Goal: Task Accomplishment & Management: Manage account settings

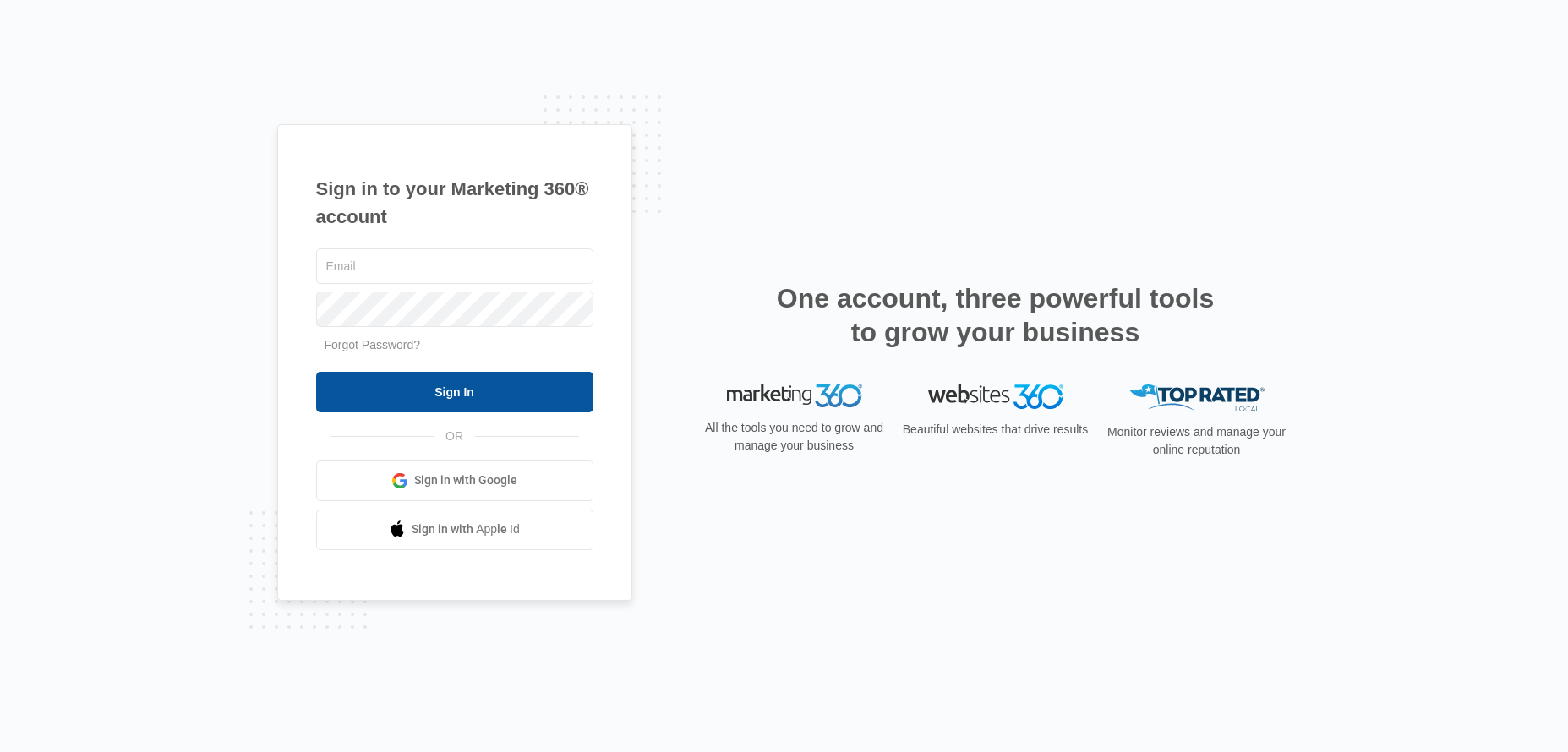
type input "[EMAIL_ADDRESS][DOMAIN_NAME]"
click at [480, 392] on input "Sign In" at bounding box center [455, 392] width 278 height 41
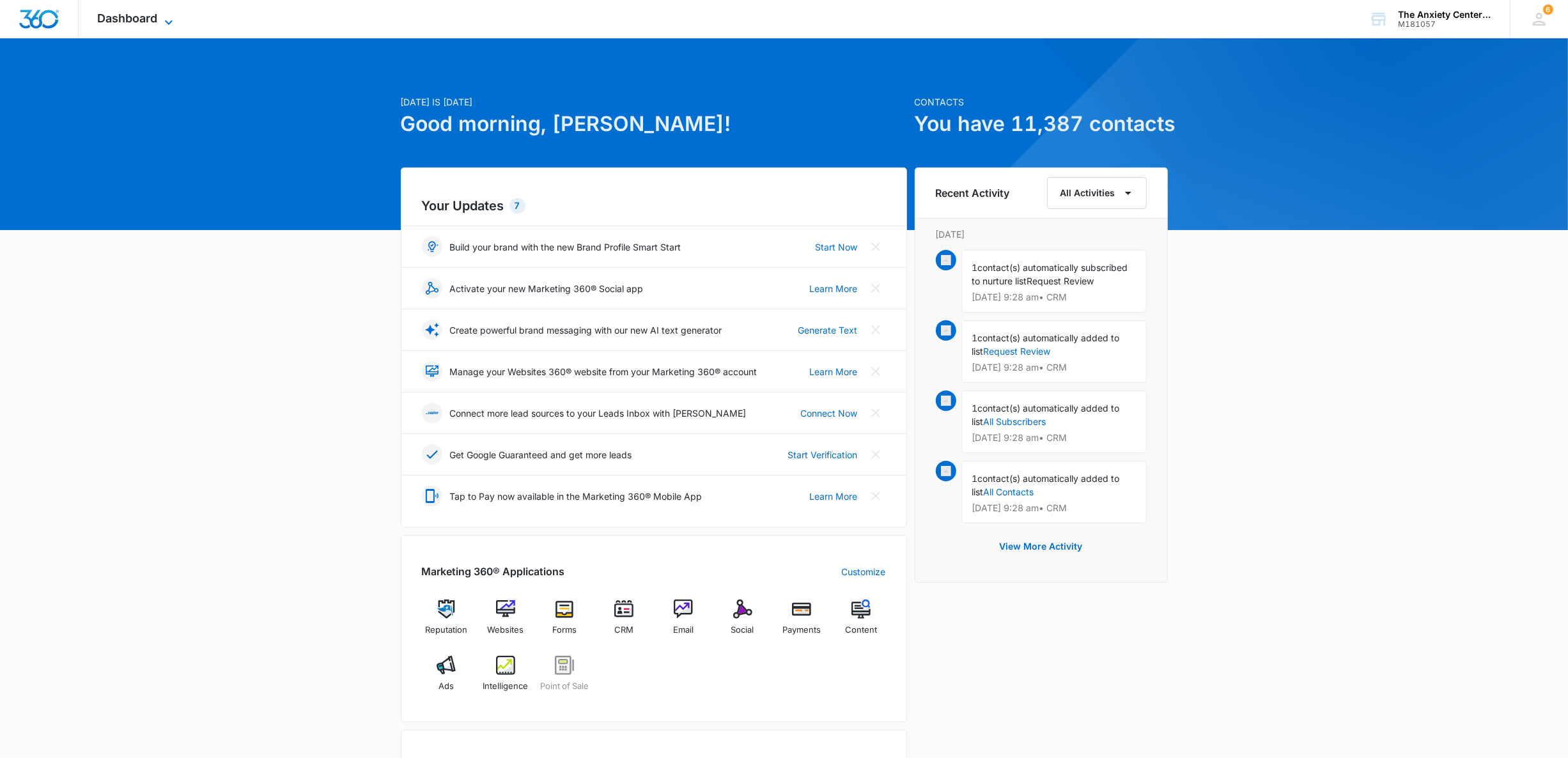
click at [164, 15] on icon at bounding box center [169, 22] width 15 height 15
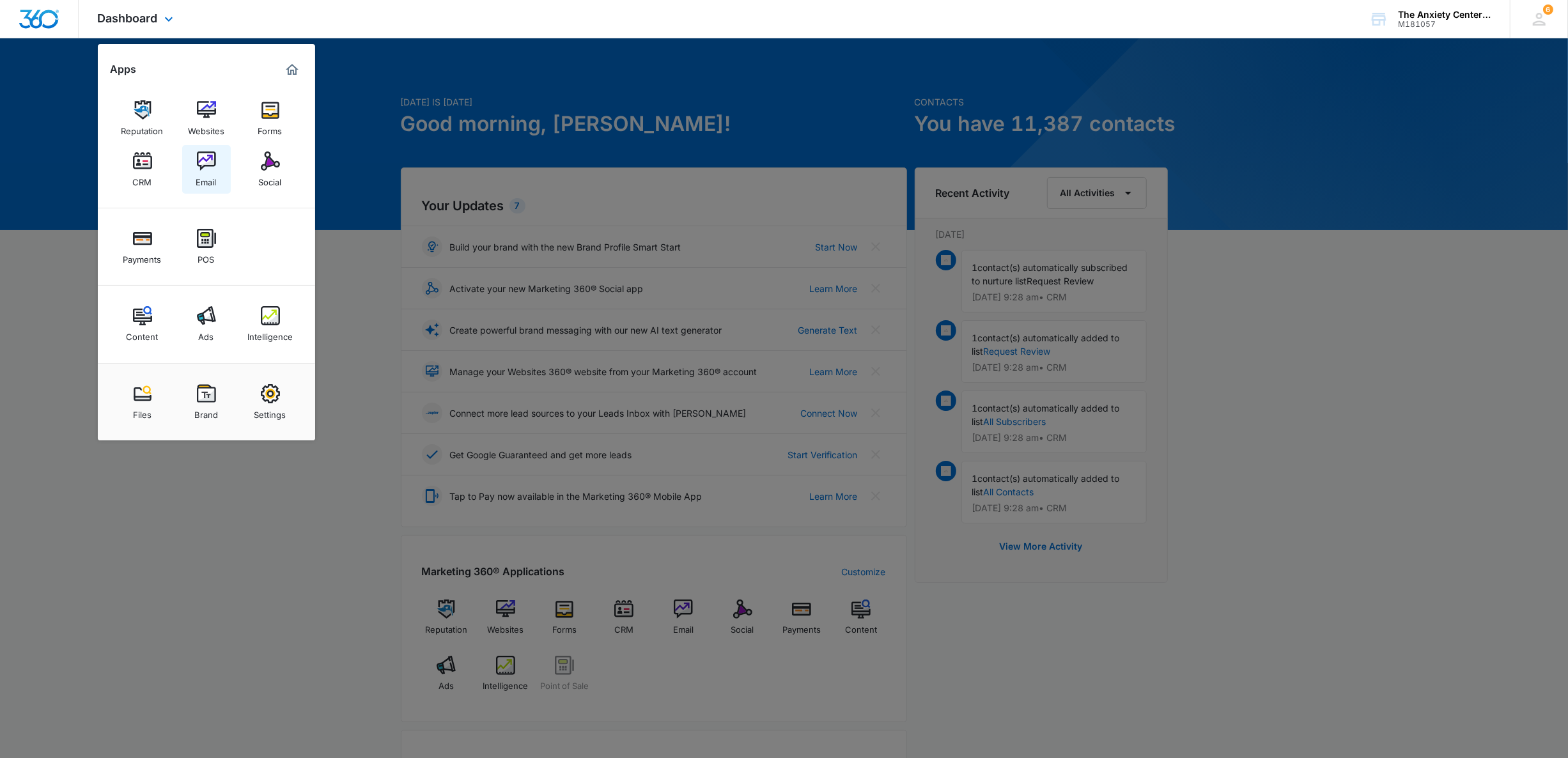
click at [211, 160] on img at bounding box center [206, 161] width 19 height 19
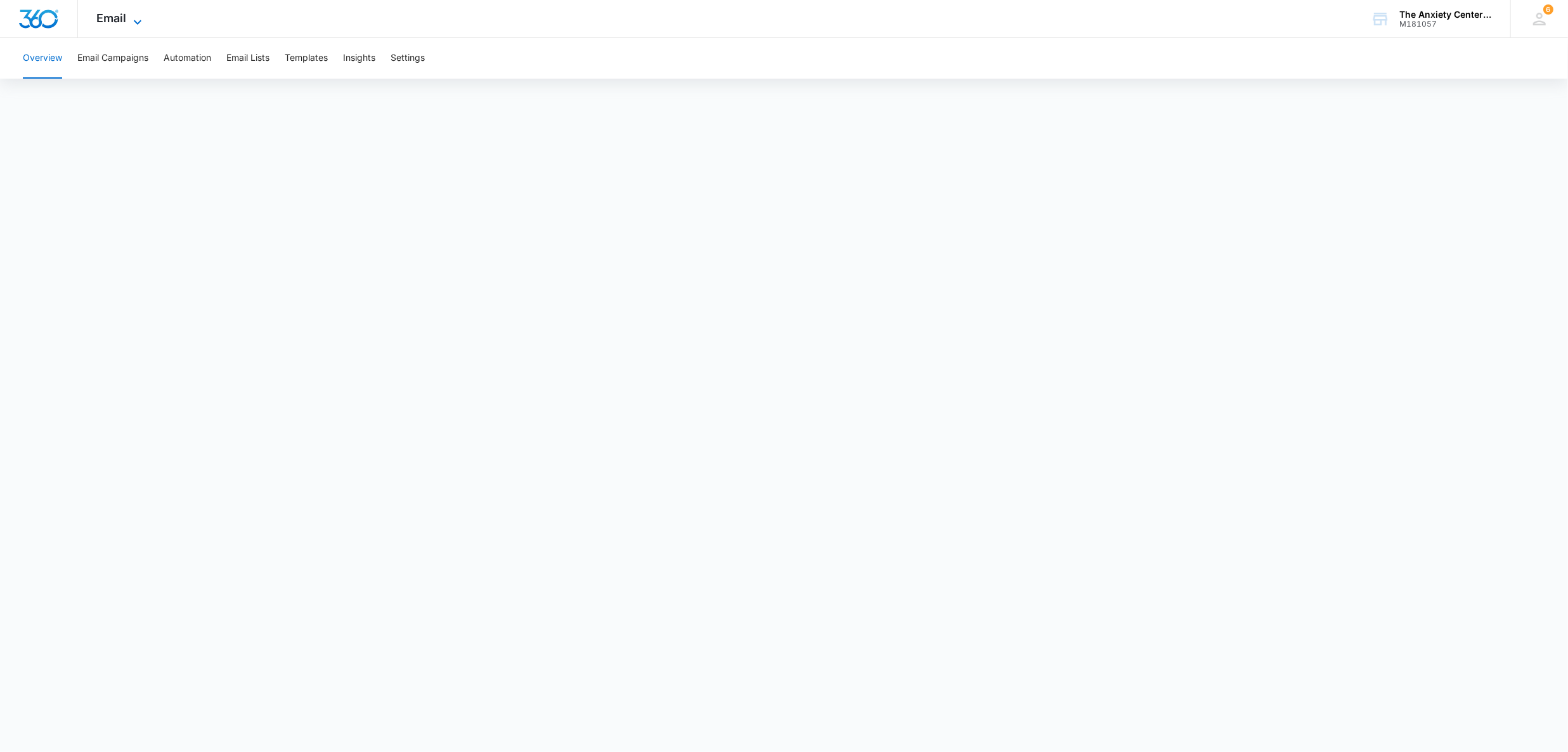
click at [130, 18] on icon at bounding box center [137, 22] width 15 height 15
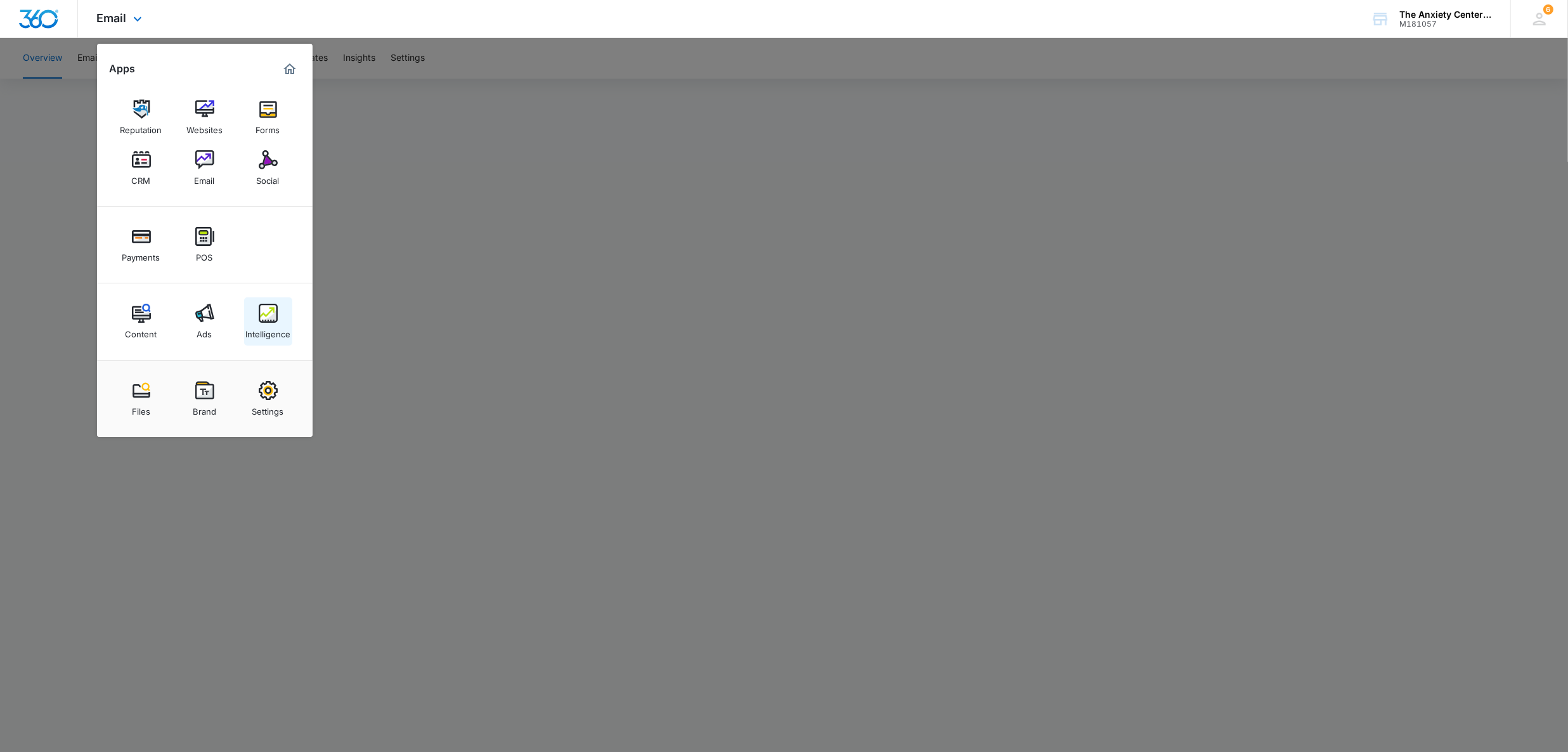
click at [279, 311] on link "Intelligence" at bounding box center [268, 321] width 48 height 48
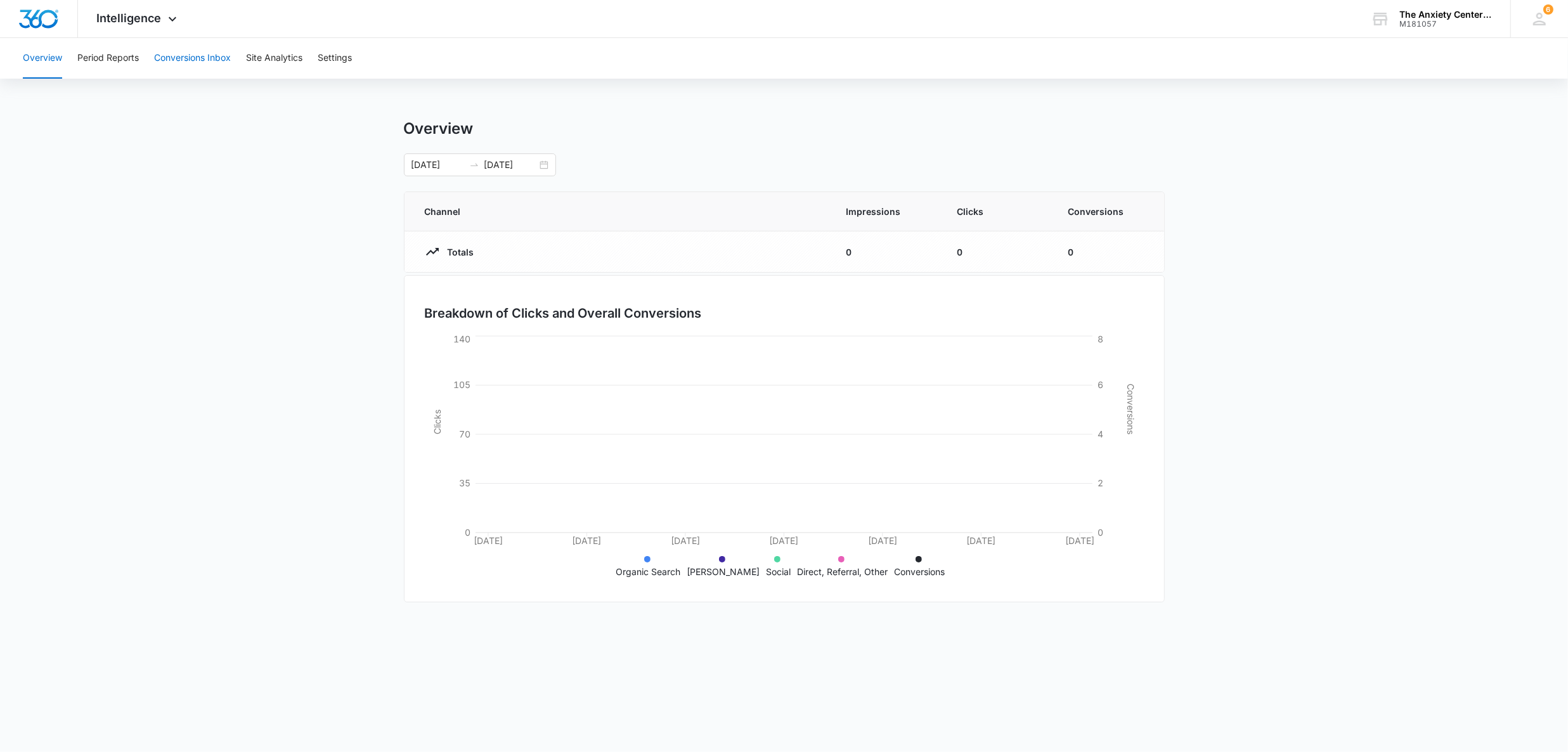
click at [205, 53] on button "Conversions Inbox" at bounding box center [193, 58] width 76 height 40
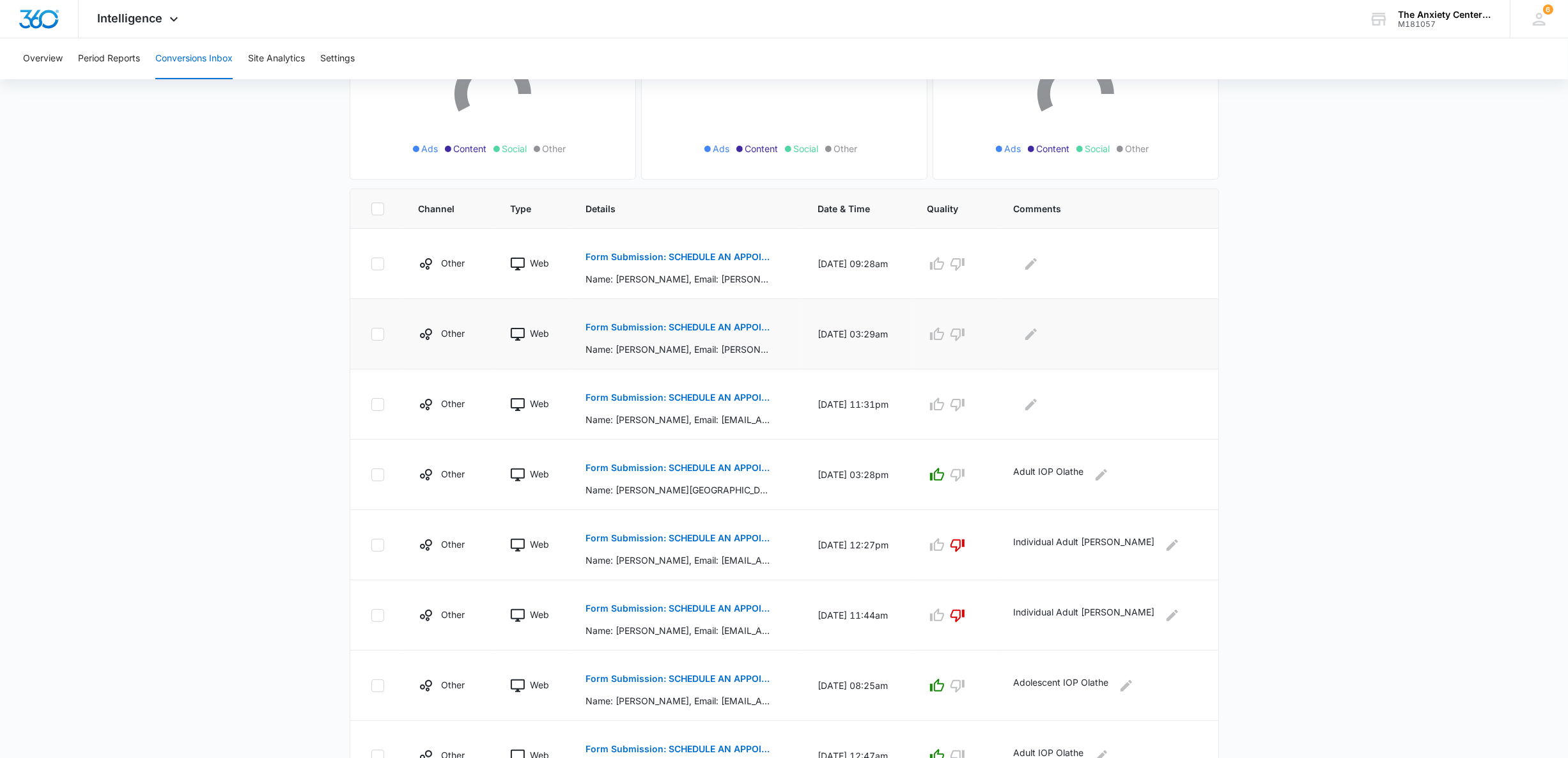
scroll to position [390, 0]
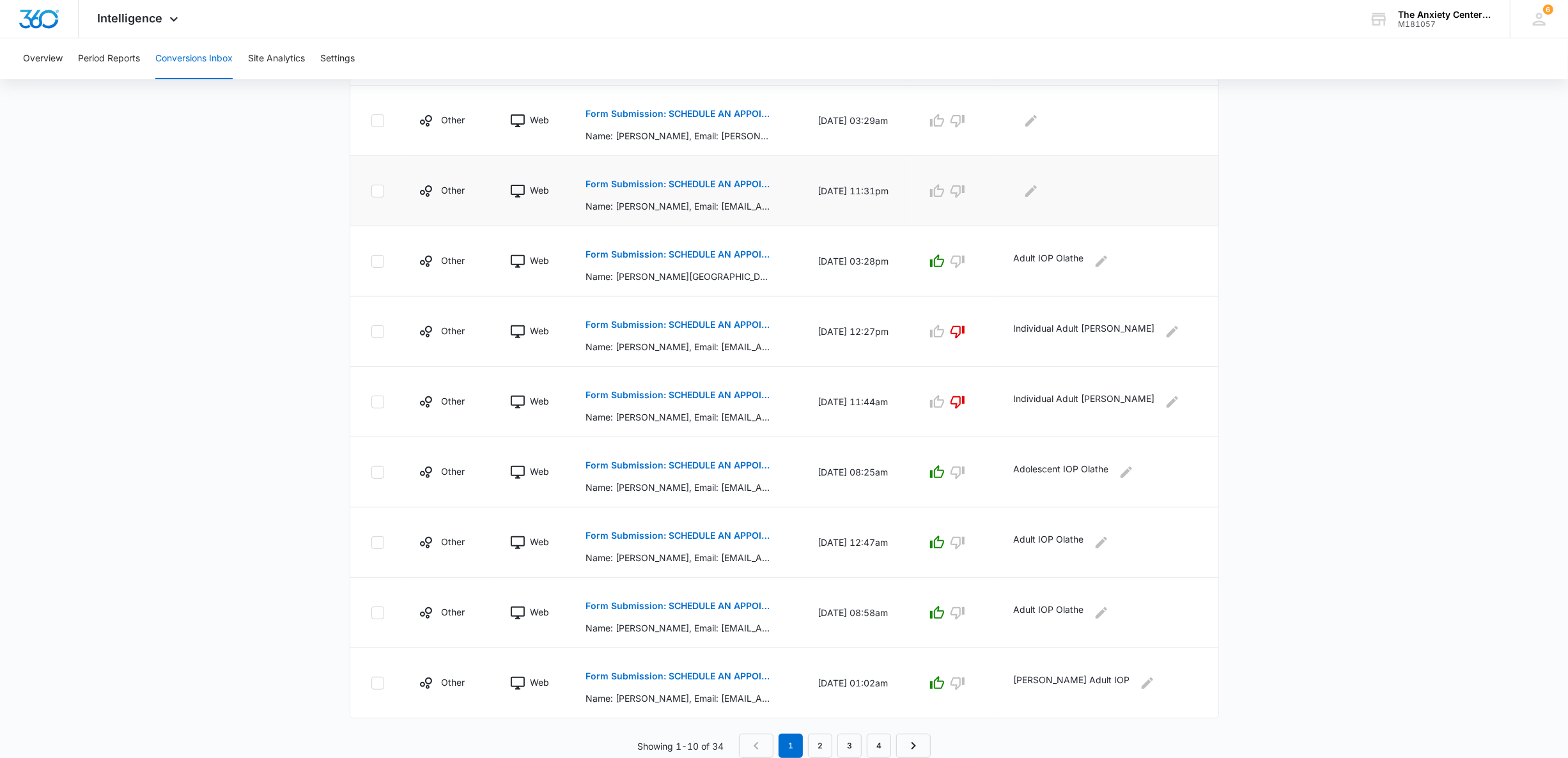
click at [687, 180] on p "Form Submission: SCHEDULE AN APPOINTMENT" at bounding box center [678, 184] width 186 height 9
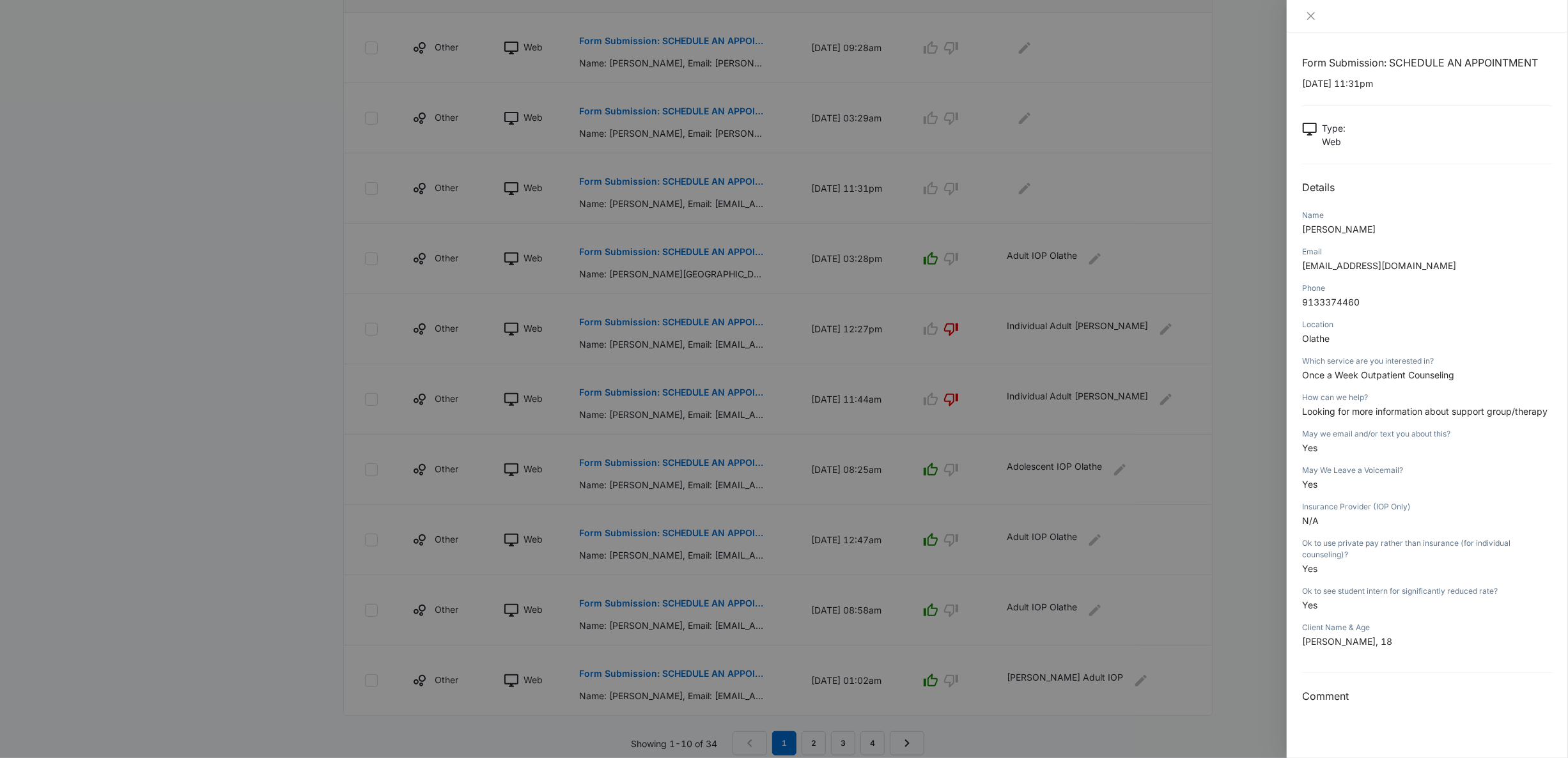
click at [178, 191] on div at bounding box center [784, 379] width 1568 height 758
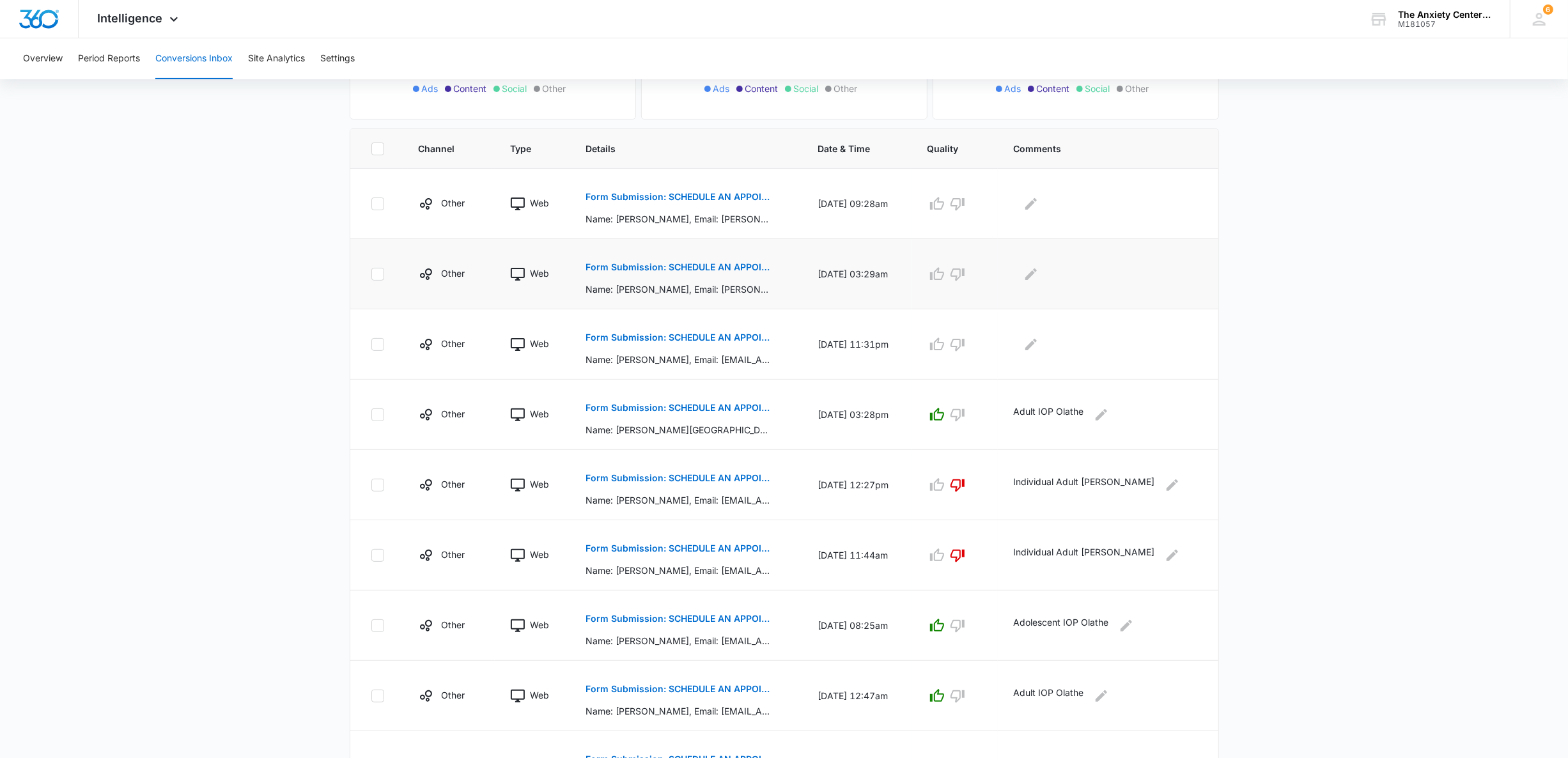
scroll to position [220, 0]
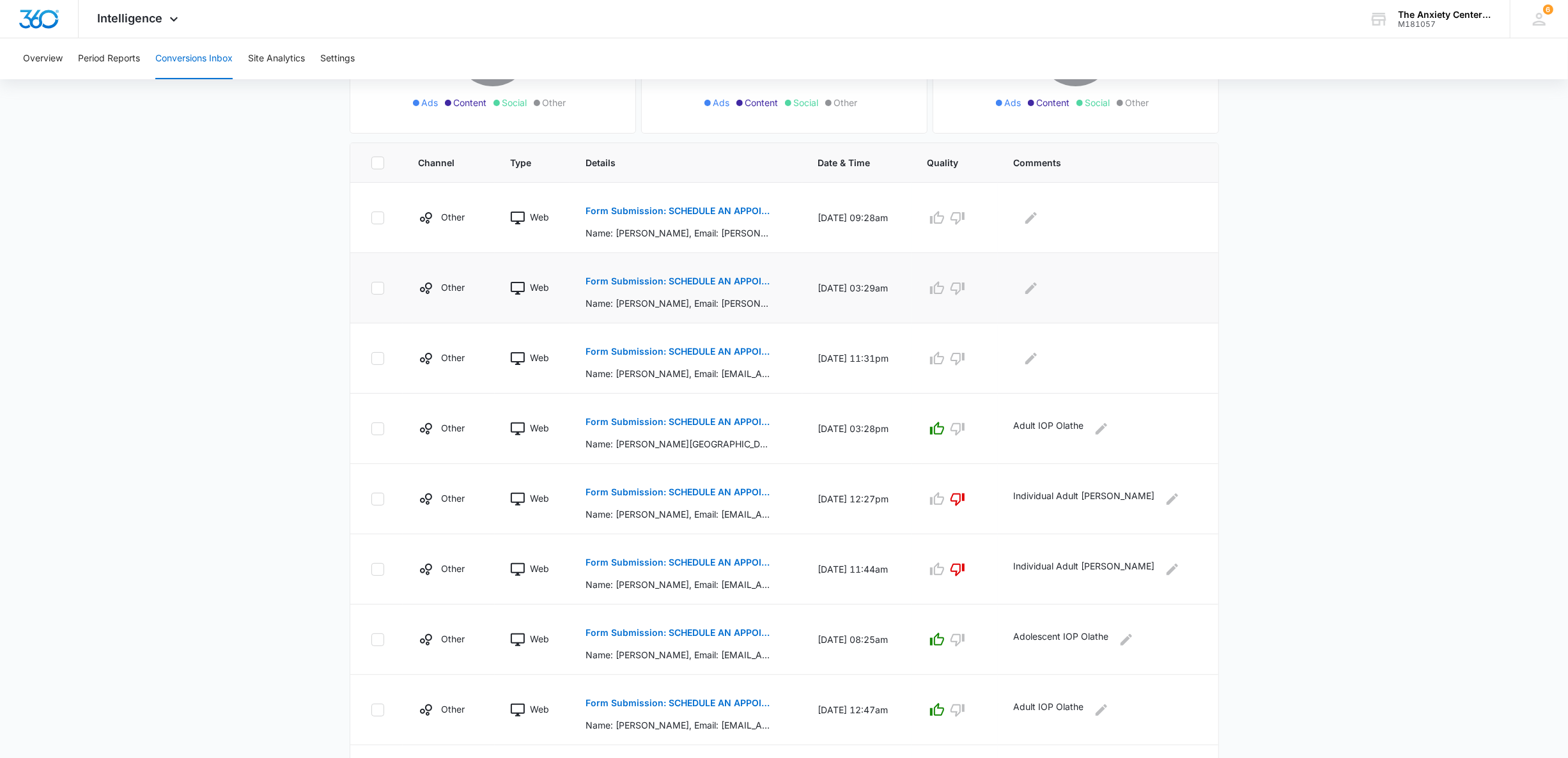
click at [657, 284] on p "Form Submission: SCHEDULE AN APPOINTMENT" at bounding box center [678, 281] width 186 height 9
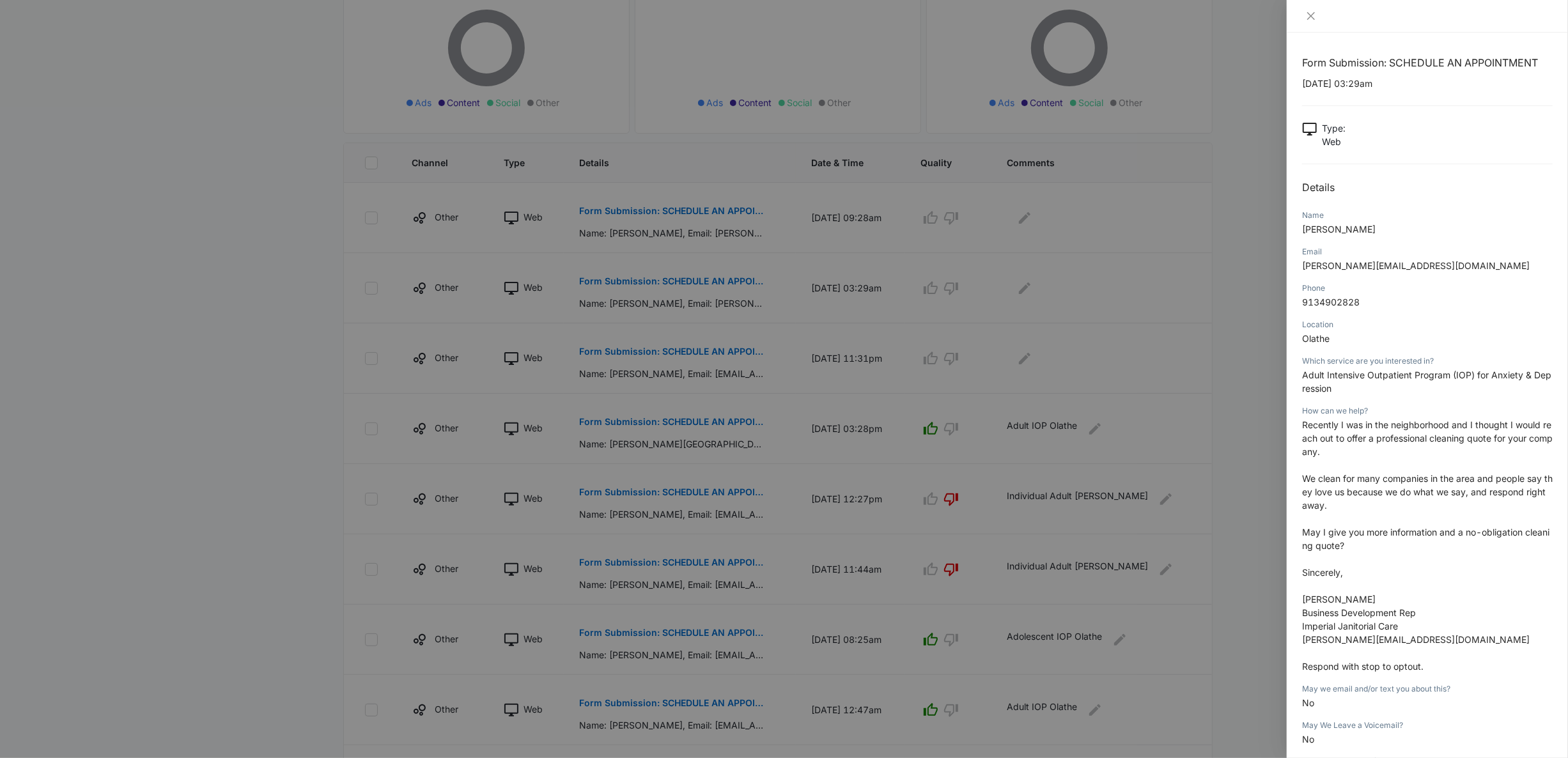
click at [253, 349] on div at bounding box center [784, 379] width 1568 height 758
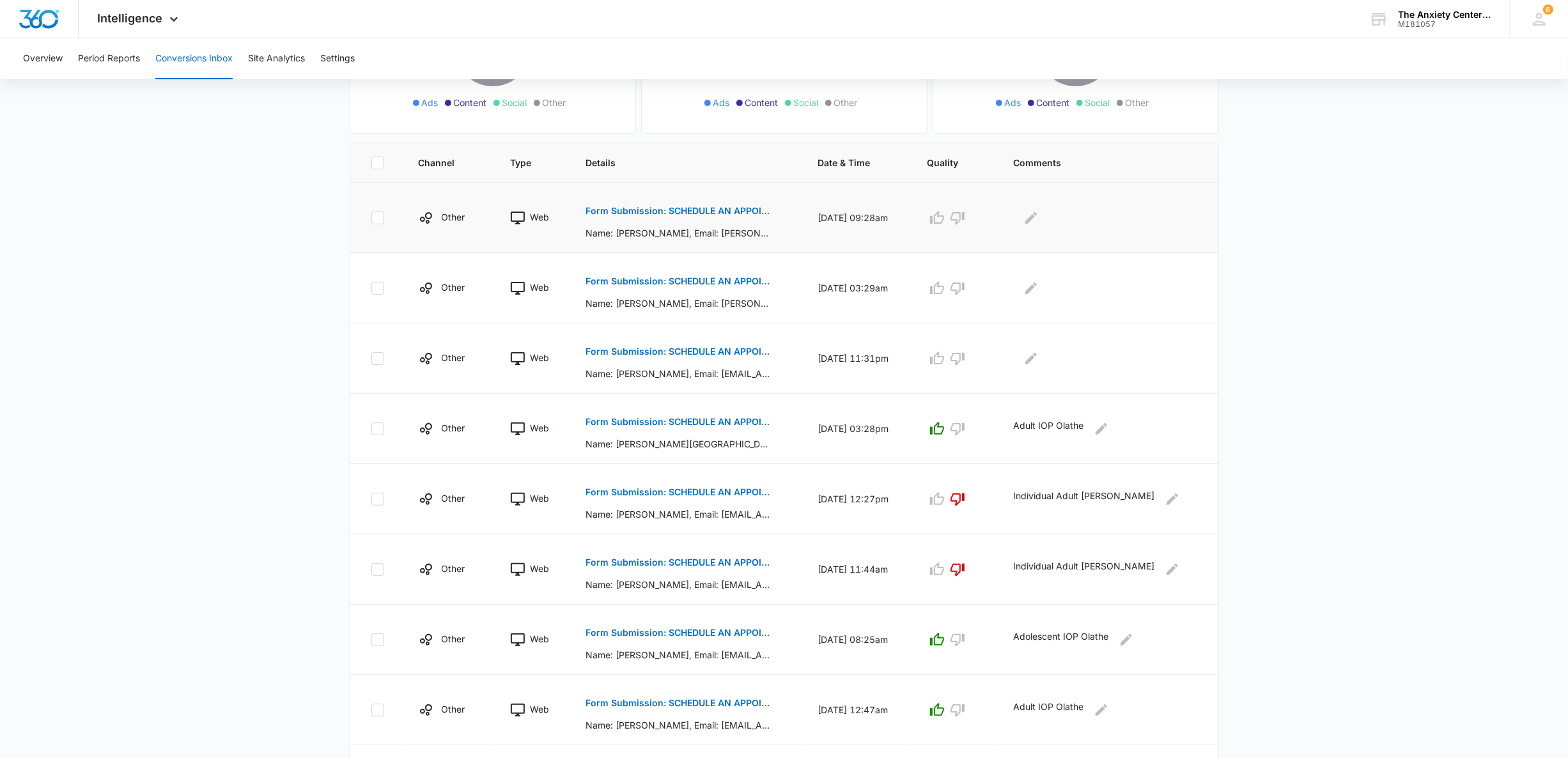
click at [658, 238] on p "Name: Kasey Klugman, Email: kaseykluhman@yahoo.com, Phone: 9132067674, Location…" at bounding box center [678, 233] width 186 height 14
click at [658, 208] on p "Form Submission: SCHEDULE AN APPOINTMENT" at bounding box center [678, 211] width 186 height 9
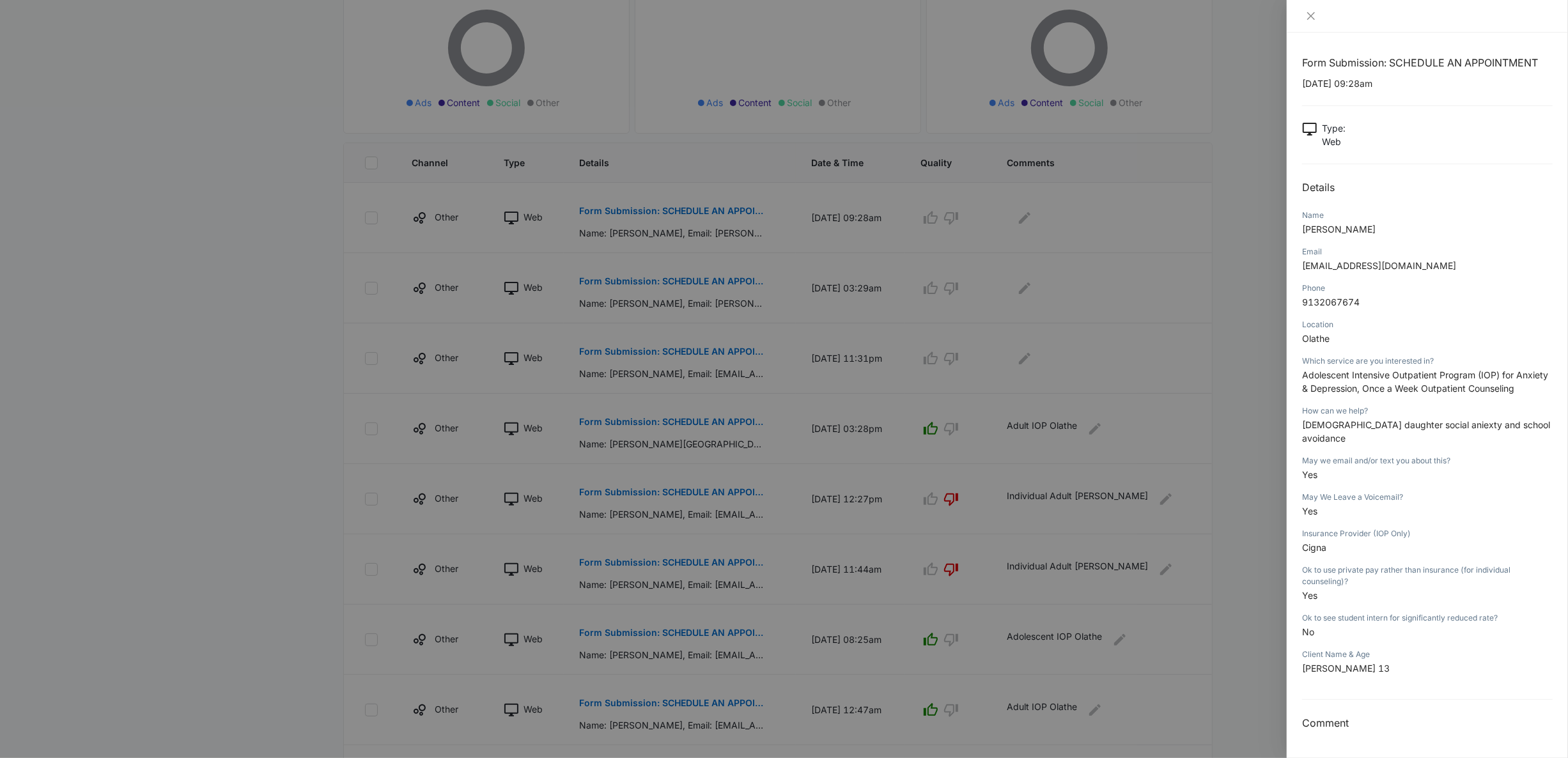
click at [1227, 458] on div at bounding box center [784, 379] width 1568 height 758
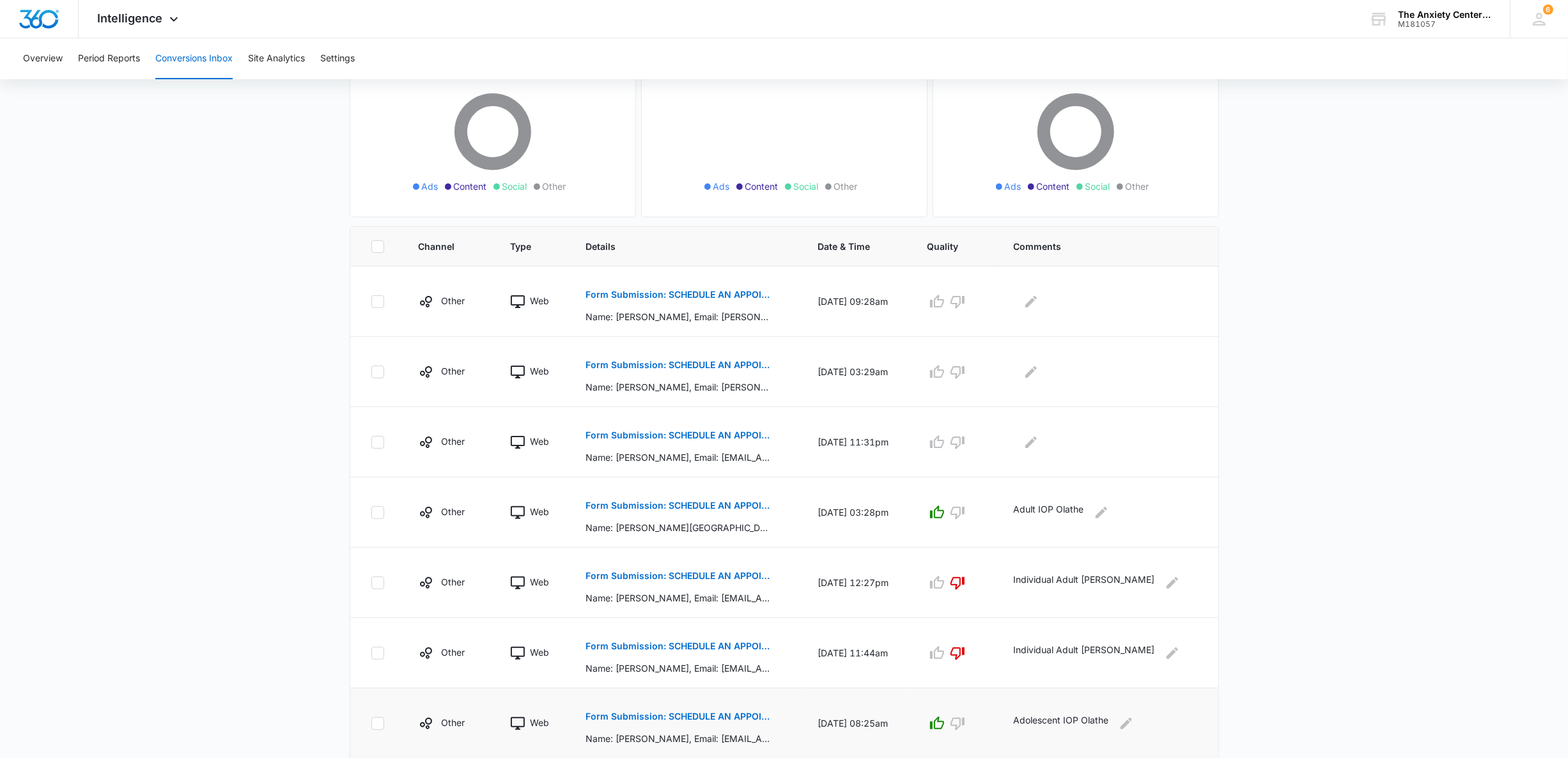
scroll to position [134, 0]
click at [151, 19] on span "Intelligence" at bounding box center [130, 18] width 65 height 14
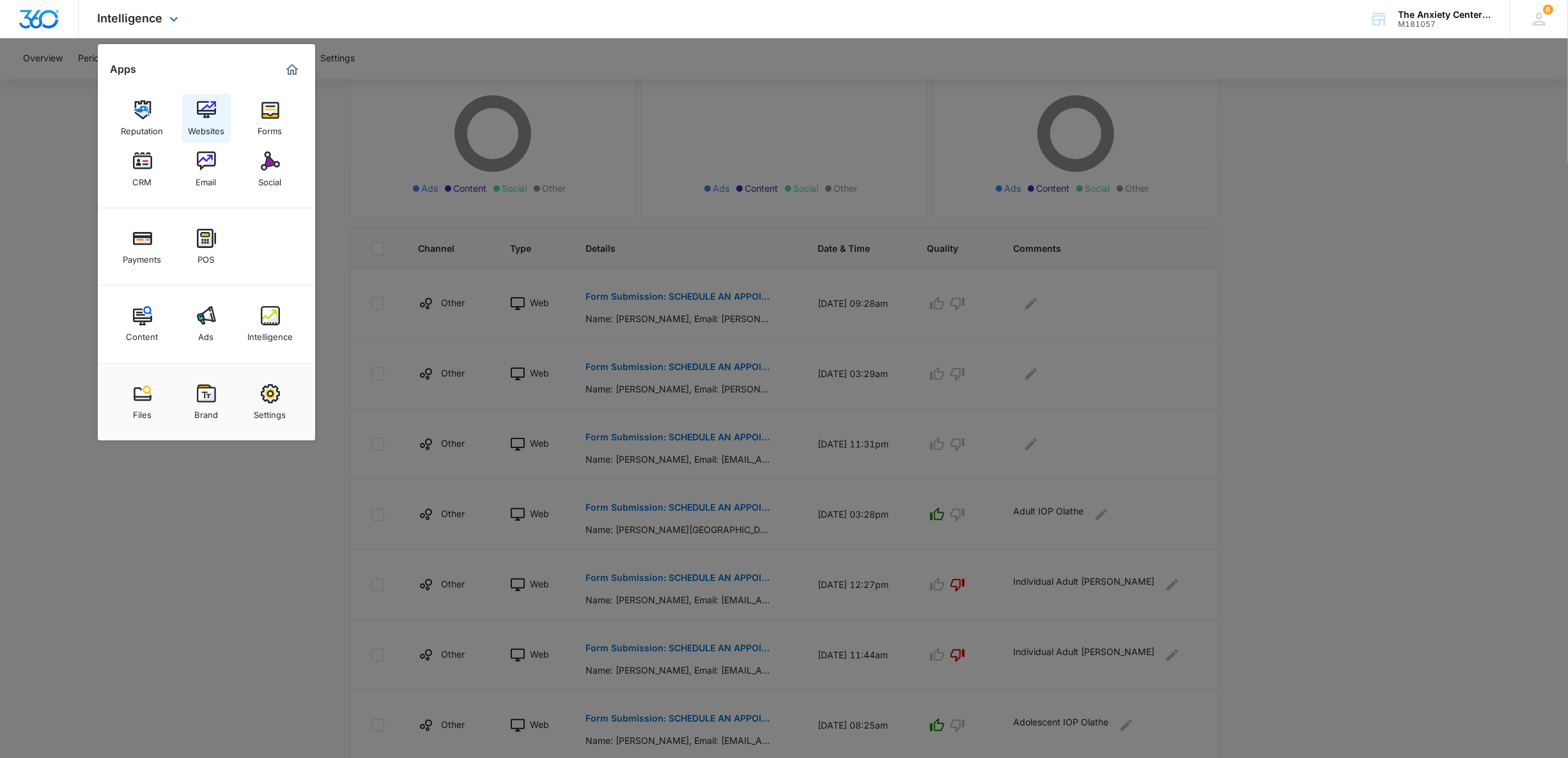
click at [216, 115] on img at bounding box center [206, 110] width 19 height 19
